Goal: Task Accomplishment & Management: Use online tool/utility

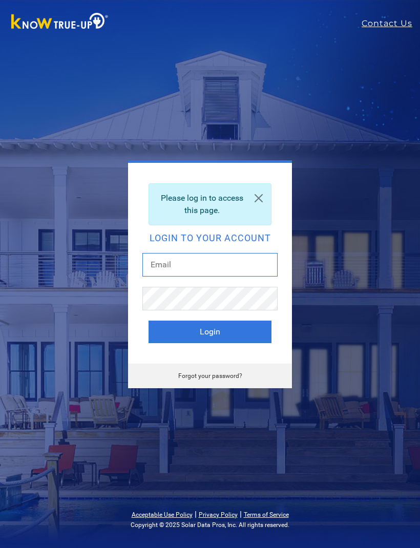
type input "[EMAIL_ADDRESS][DOMAIN_NAME]"
click at [210, 332] on button "Login" at bounding box center [210, 332] width 123 height 23
click at [217, 331] on button "Login" at bounding box center [210, 332] width 123 height 23
click at [232, 337] on button "Login" at bounding box center [210, 332] width 123 height 23
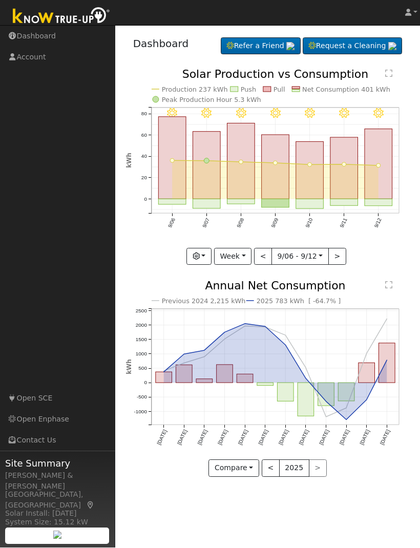
click at [256, 471] on button "Compare" at bounding box center [234, 468] width 51 height 17
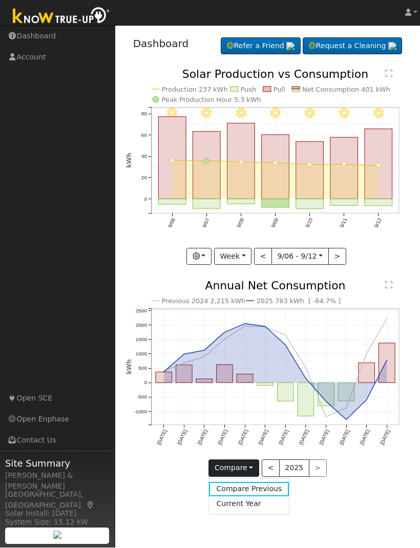
click at [271, 496] on link "Compare Previous" at bounding box center [249, 490] width 80 height 14
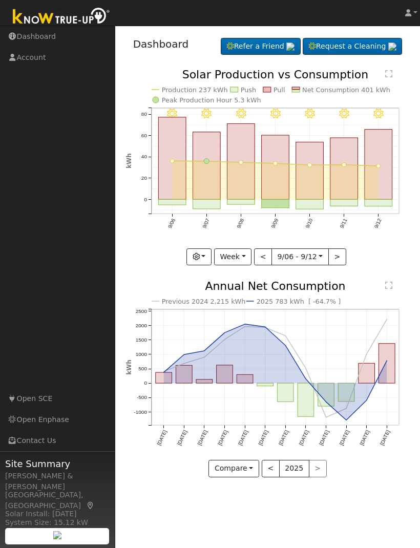
click at [274, 474] on button "<" at bounding box center [271, 468] width 18 height 17
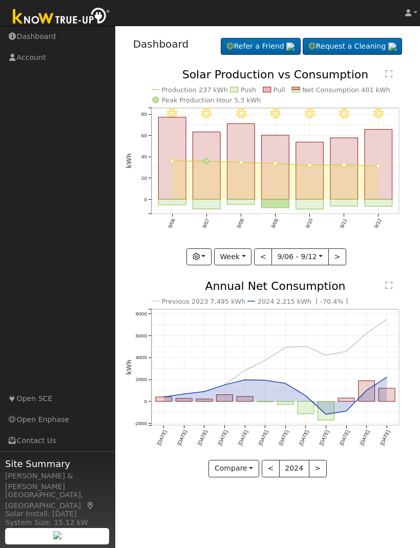
click at [318, 476] on button ">" at bounding box center [318, 468] width 18 height 17
